Goal: Task Accomplishment & Management: Use online tool/utility

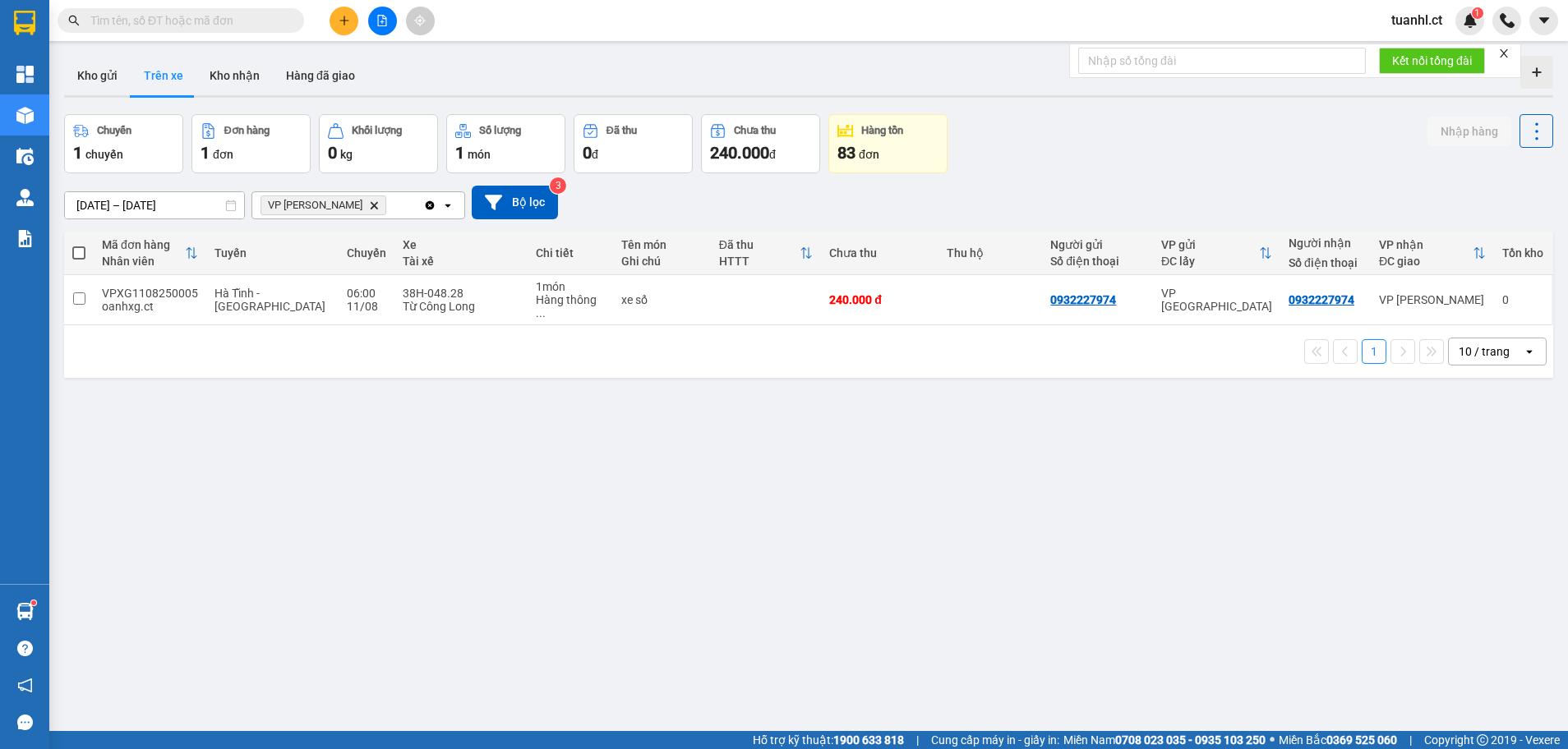
click at [166, 26] on input "text" at bounding box center [188, 21] width 194 height 18
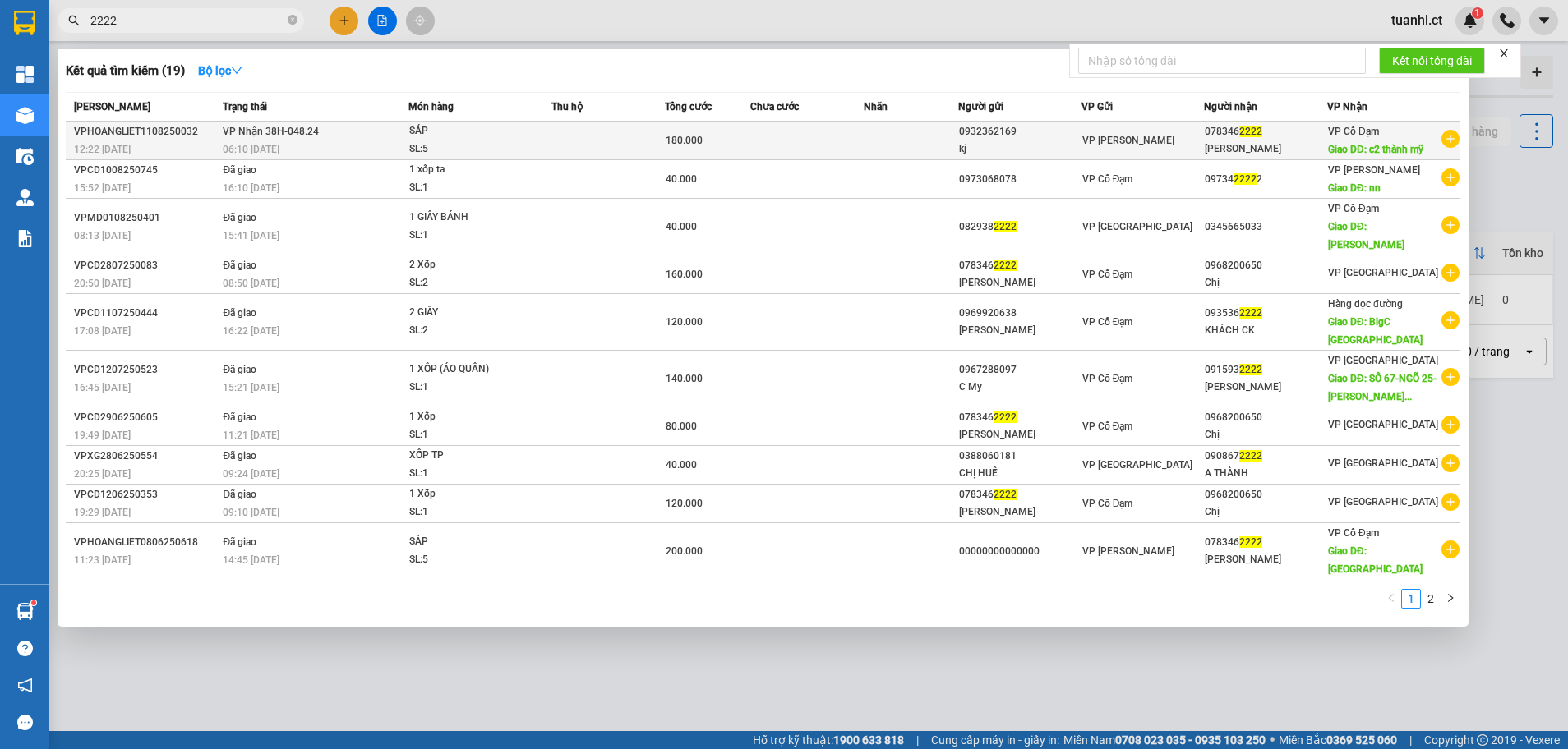
type input "2222"
click at [543, 133] on span "SÁP SL: 5" at bounding box center [480, 140] width 142 height 35
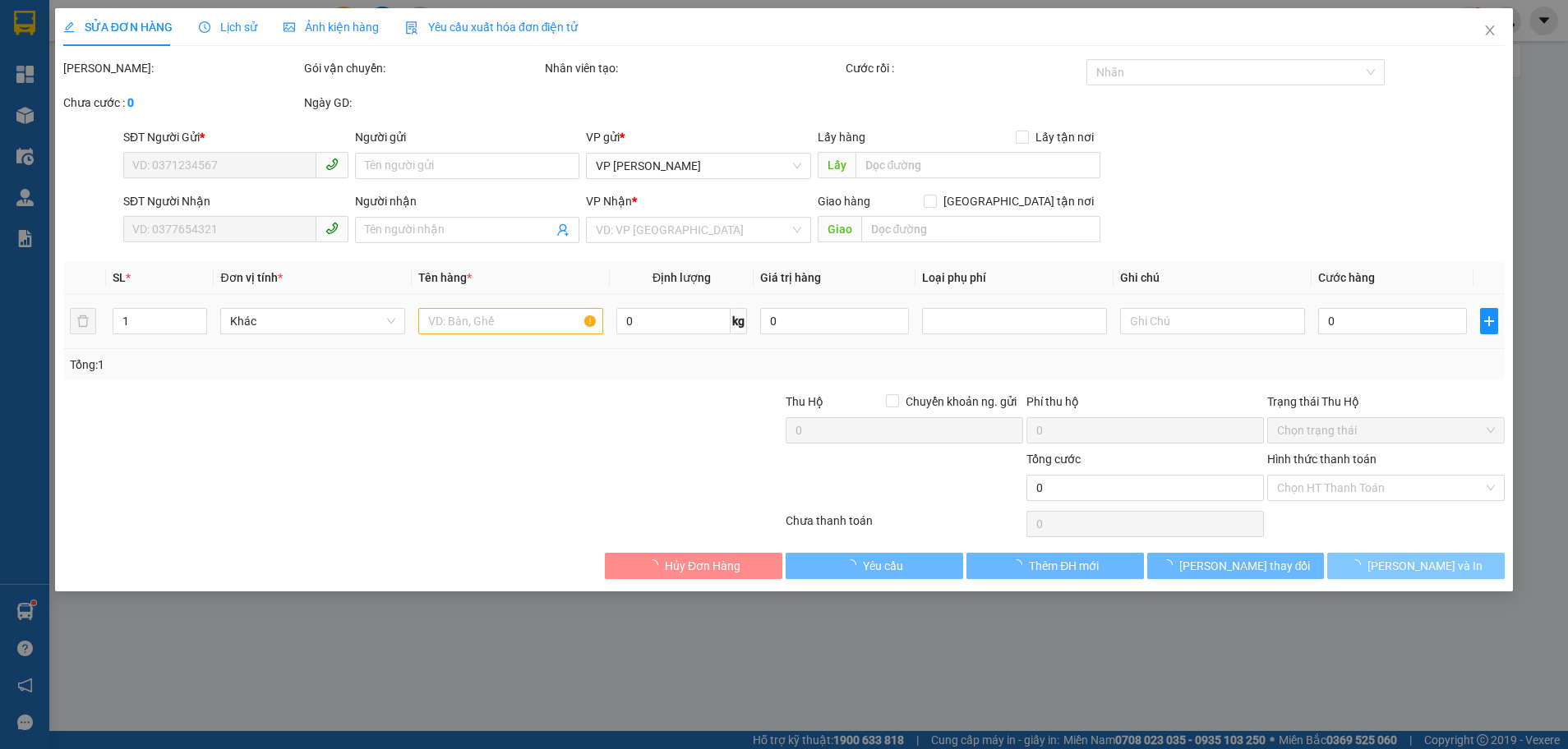
type input "0932362169"
type input "kj"
type input "0783462222"
type input "[PERSON_NAME]"
type input "c2 thành [GEOGRAPHIC_DATA]"
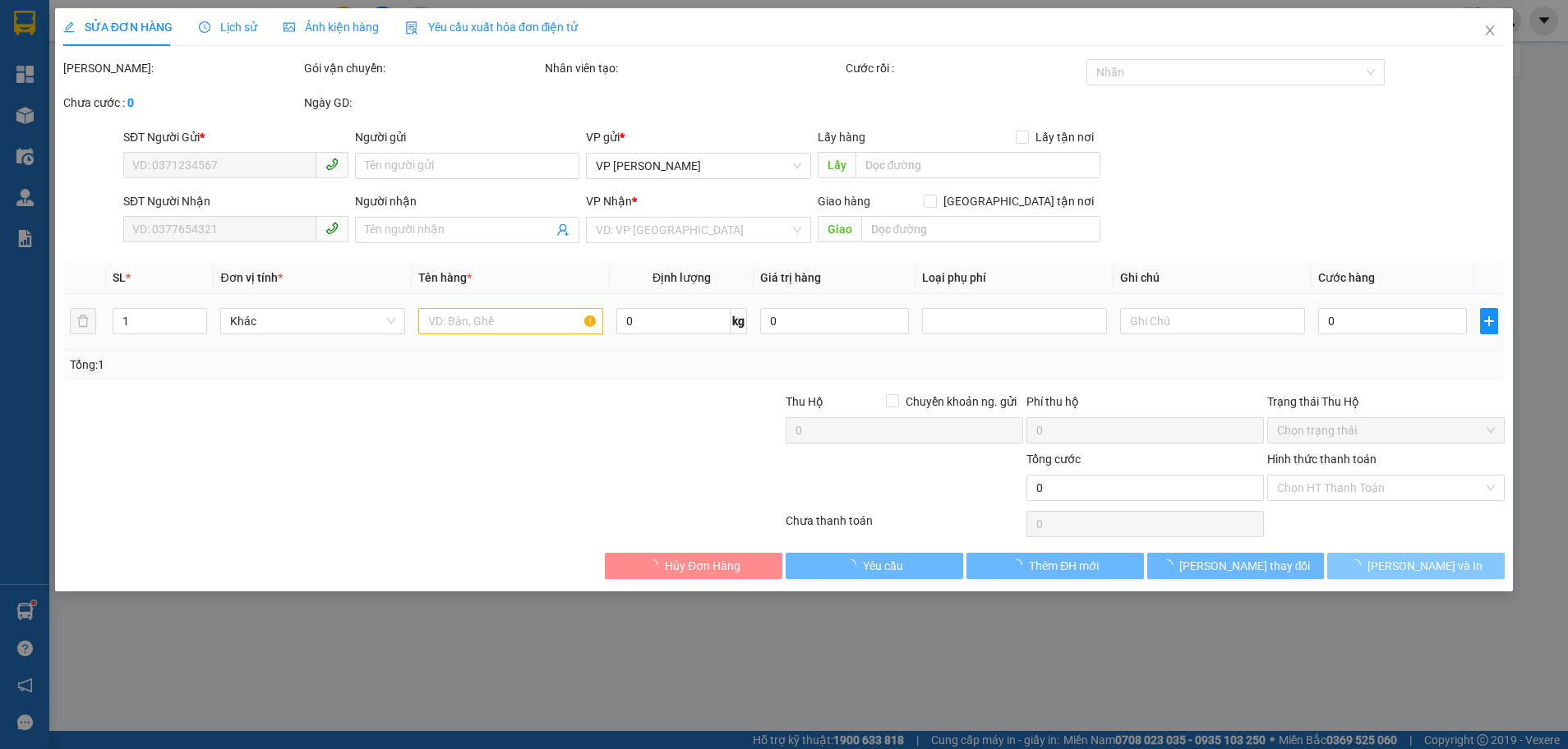
type input "180.000"
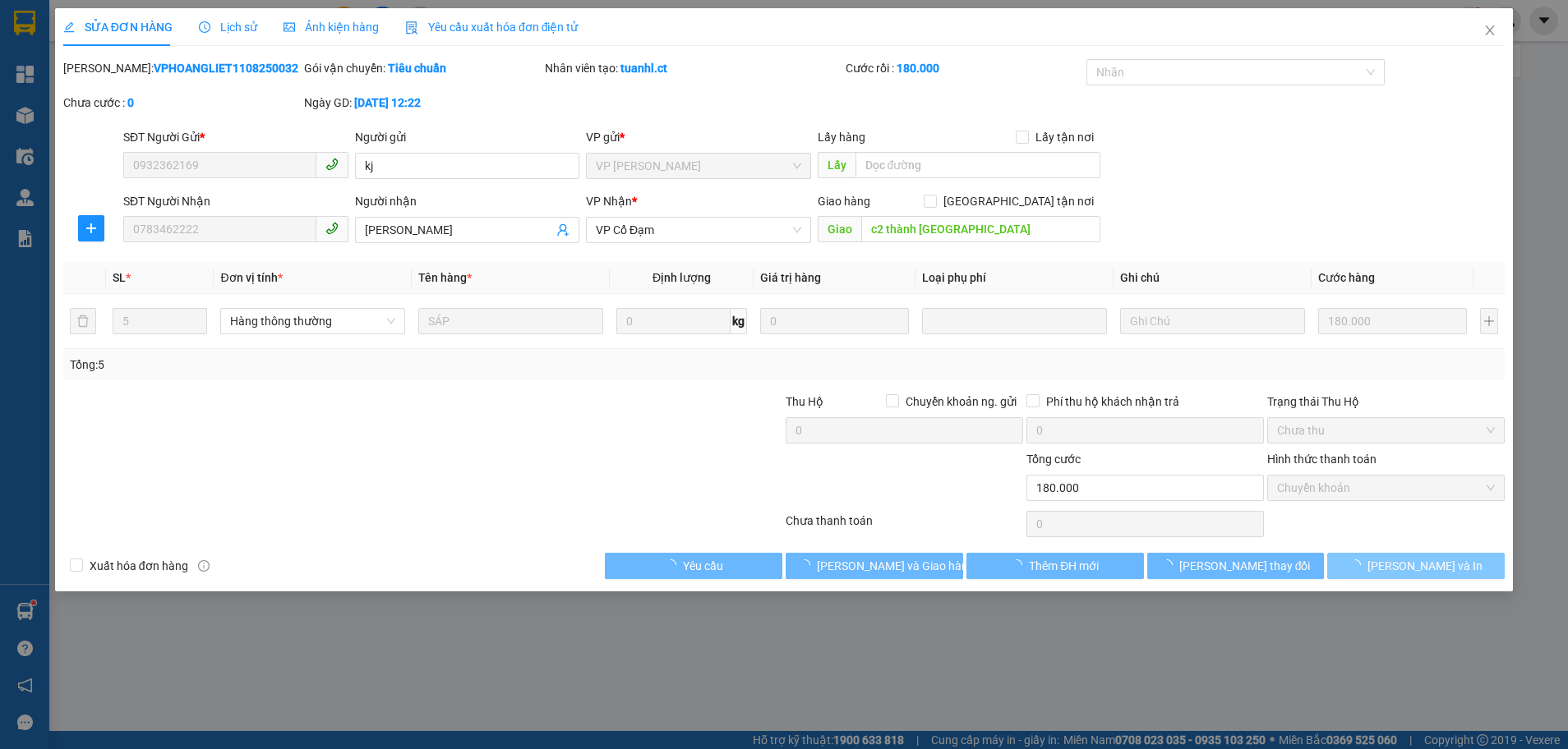
click at [1416, 564] on span "[PERSON_NAME] và In" at bounding box center [1424, 566] width 115 height 18
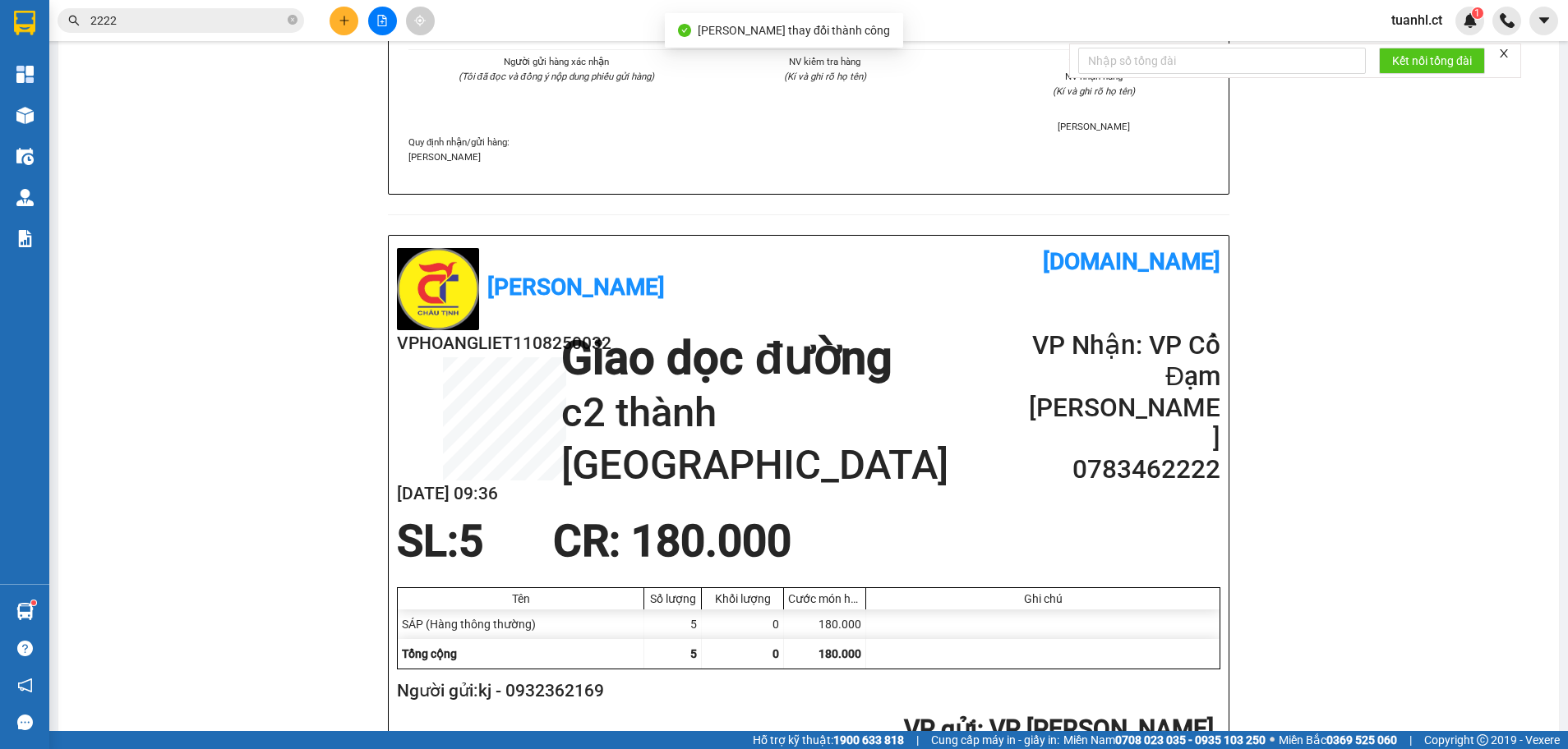
scroll to position [493, 0]
